Goal: Entertainment & Leisure: Consume media (video, audio)

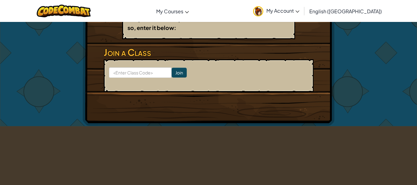
scroll to position [31, 0]
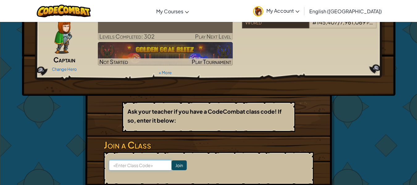
click at [139, 165] on input at bounding box center [140, 165] width 63 height 10
type input "PanUnderMix"
click input "Join" at bounding box center [179, 165] width 15 height 10
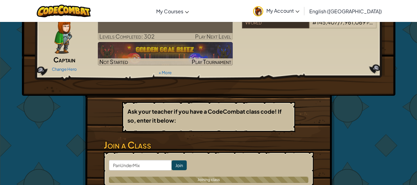
scroll to position [93, 0]
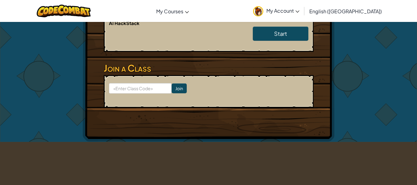
scroll to position [123, 0]
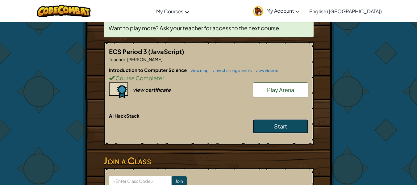
click at [289, 127] on link "Start" at bounding box center [281, 126] width 56 height 14
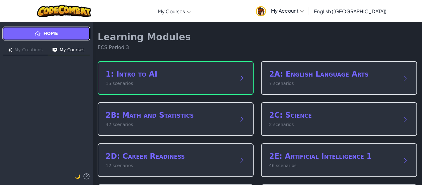
click at [81, 29] on link "Home" at bounding box center [46, 34] width 88 height 14
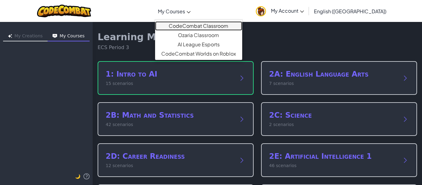
click at [208, 23] on link "CodeCombat Classroom" at bounding box center [198, 25] width 87 height 9
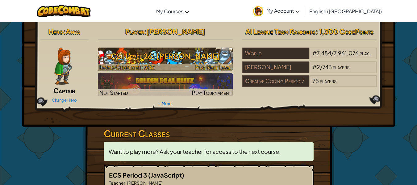
click at [160, 59] on h3 "CS1 Level 26: [PERSON_NAME]" at bounding box center [165, 56] width 135 height 14
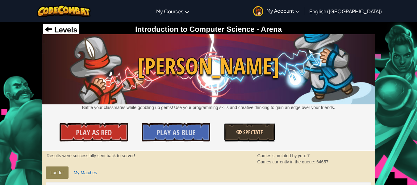
click at [261, 138] on link "Spectate" at bounding box center [249, 132] width 51 height 19
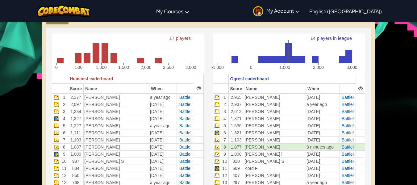
scroll to position [185, 0]
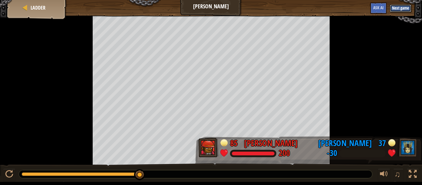
click at [399, 6] on button "Next game" at bounding box center [399, 8] width 21 height 7
click at [400, 9] on button "Next game" at bounding box center [399, 8] width 21 height 7
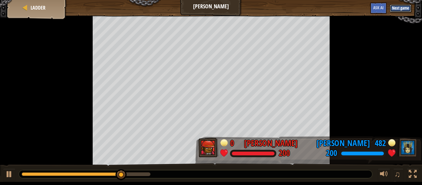
click at [399, 11] on button "Next game" at bounding box center [399, 8] width 21 height 7
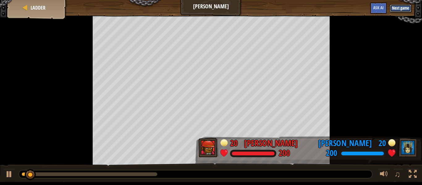
click at [395, 7] on button "Next game" at bounding box center [399, 8] width 21 height 7
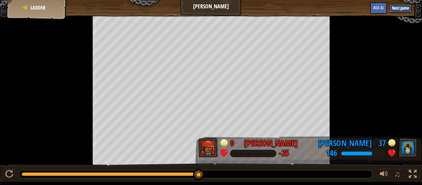
click at [392, 7] on button "Next game" at bounding box center [399, 8] width 21 height 7
